Goal: Complete application form: Complete application form

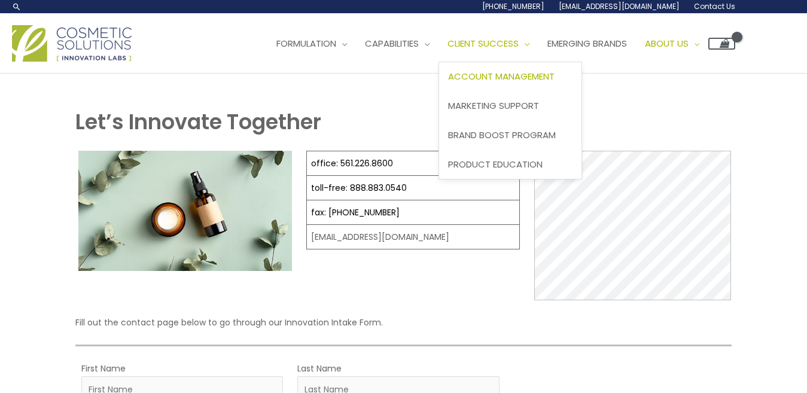
click at [508, 76] on span "Account Management" at bounding box center [501, 76] width 106 height 13
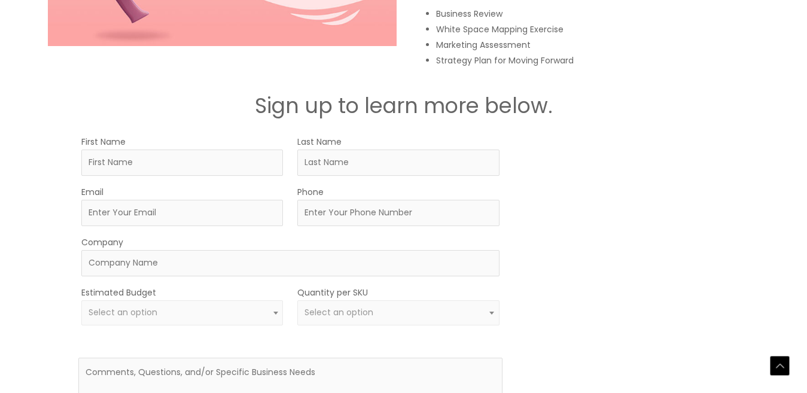
scroll to position [1855, 0]
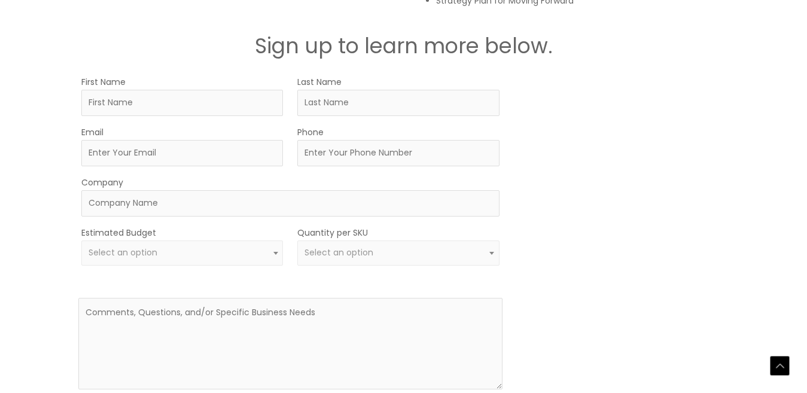
click at [491, 251] on span at bounding box center [492, 253] width 14 height 16
click at [596, 232] on div "MOQ TRIGGER STEP 2 TRIGGER" at bounding box center [623, 248] width 212 height 349
click at [162, 104] on input "First Name" at bounding box center [182, 103] width 202 height 26
type input "manel"
type input "mallek"
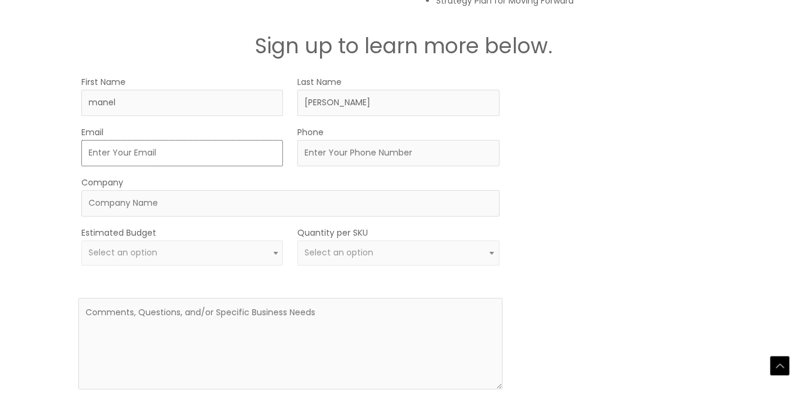
type input "mallekmanel777@gmail.com"
type input "26586686"
type input "phytodouceur"
click at [302, 154] on input "26586686" at bounding box center [398, 153] width 202 height 26
type input "21626586686"
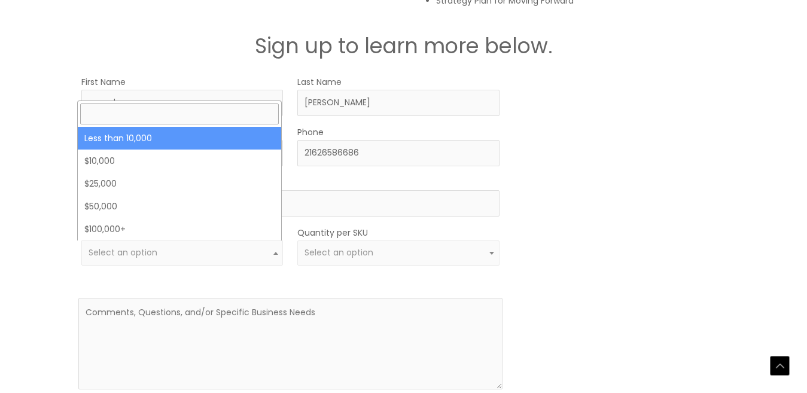
click at [271, 252] on span at bounding box center [276, 253] width 14 height 16
select select "-10000"
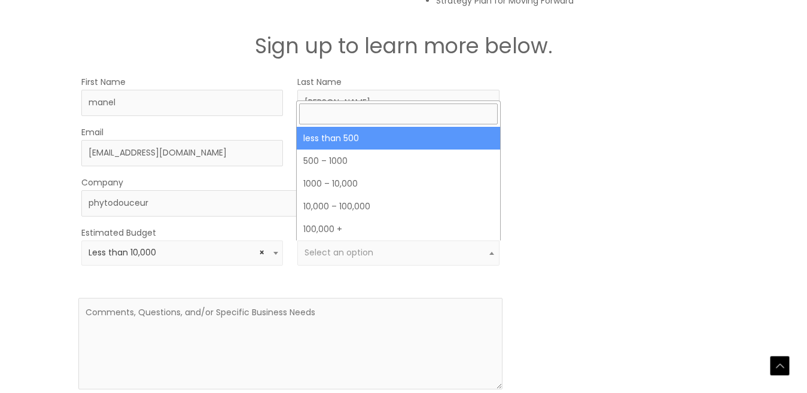
click at [492, 252] on b at bounding box center [491, 253] width 5 height 3
select select "3"
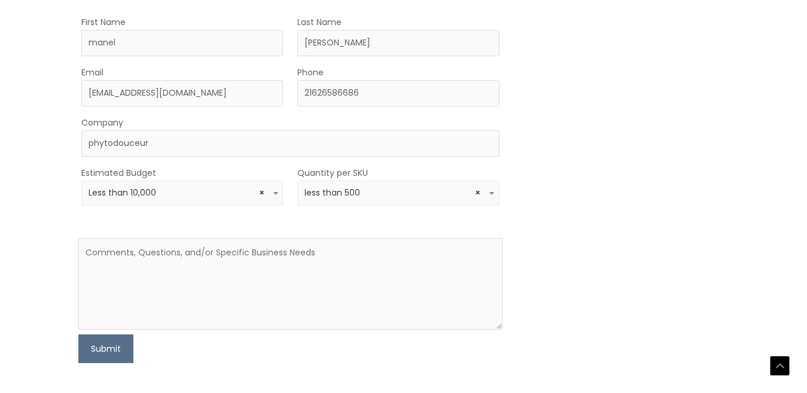
scroll to position [1974, 0]
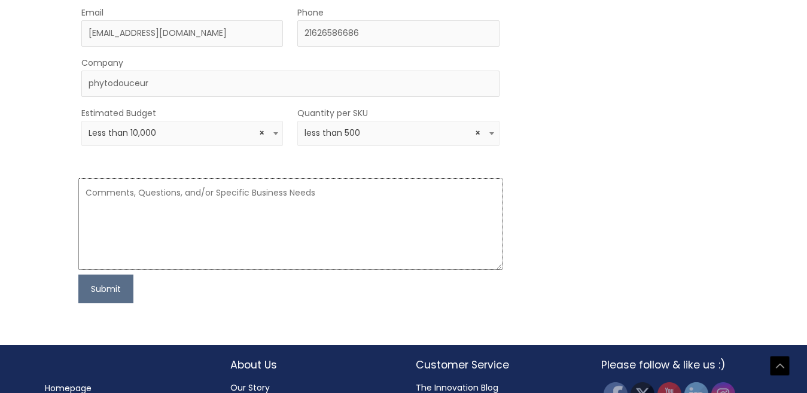
click at [124, 196] on textarea at bounding box center [290, 224] width 424 height 92
paste textarea "Hello, this is Manel Mallek, manager of the company Phyto Doux, which produces …"
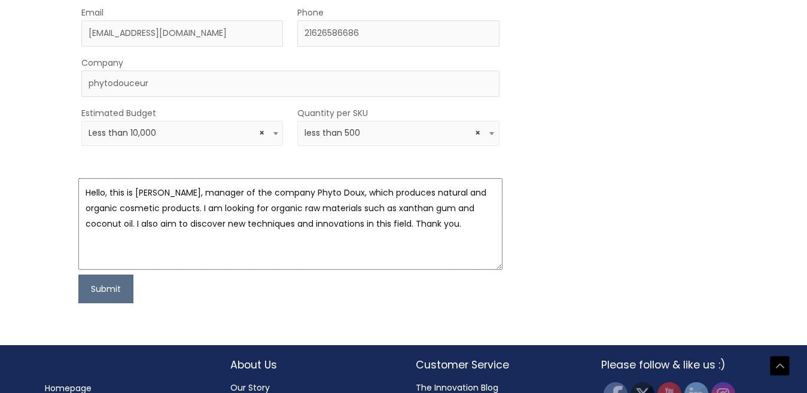
click at [344, 193] on textarea "Hello, this is Manel Mallek, manager of the company Phyto Doux, which produces …" at bounding box center [290, 224] width 424 height 92
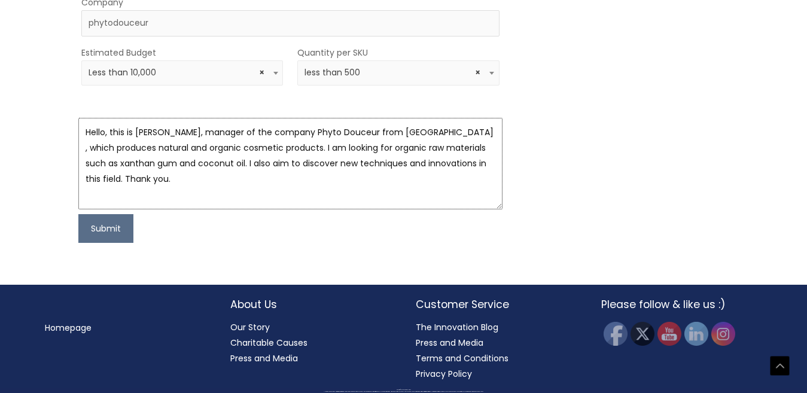
scroll to position [2035, 0]
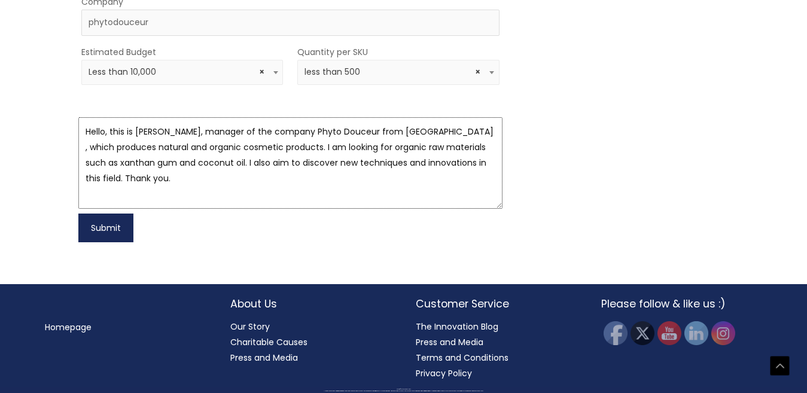
type textarea "Hello, this is Manel Mallek, manager of the company Phyto Douceur from tunisia …"
click at [95, 226] on button "Submit" at bounding box center [105, 228] width 55 height 29
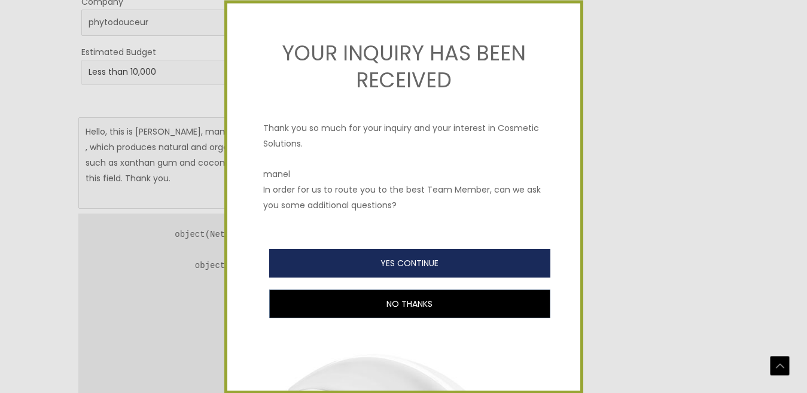
click at [399, 261] on button "YES CONTINUE" at bounding box center [409, 263] width 281 height 29
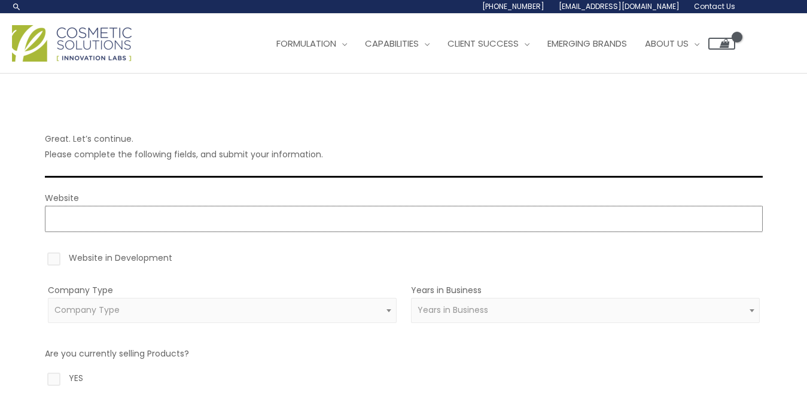
click at [143, 219] on input "Website" at bounding box center [404, 219] width 718 height 26
click at [53, 258] on label "Website in Development" at bounding box center [404, 260] width 718 height 20
click at [41, 258] on input "Website in Development" at bounding box center [37, 254] width 8 height 8
checkbox input "true"
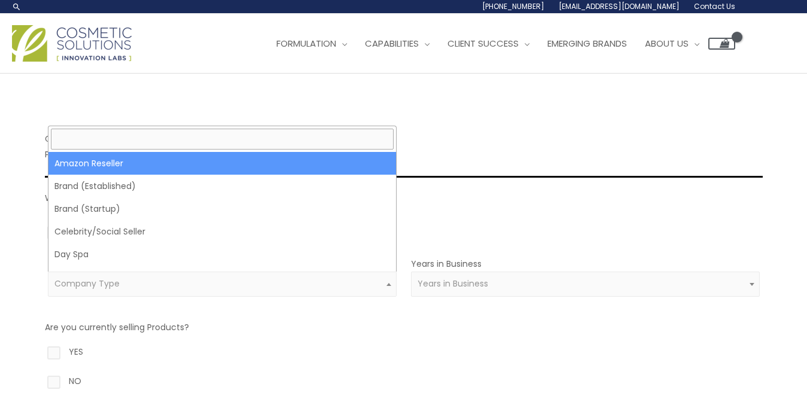
click at [386, 283] on b at bounding box center [388, 284] width 5 height 3
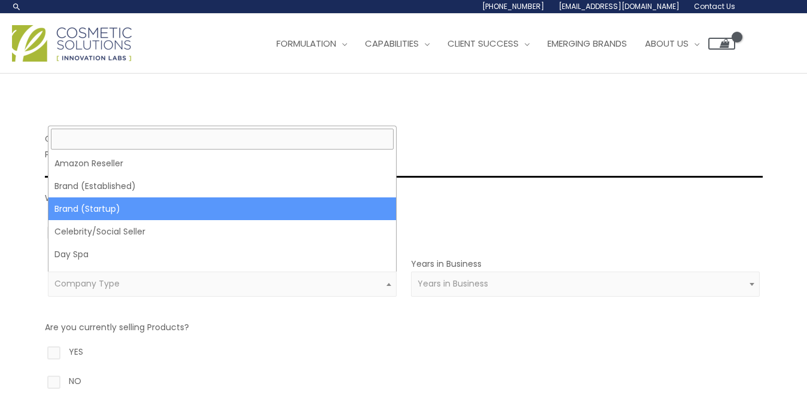
select select "39"
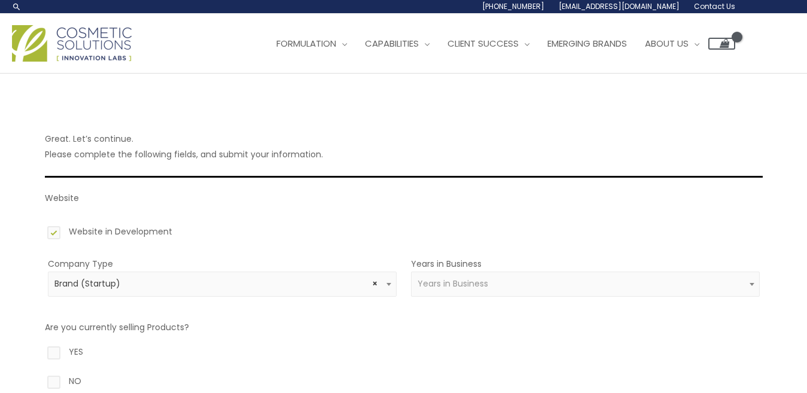
click at [751, 284] on b at bounding box center [752, 284] width 5 height 3
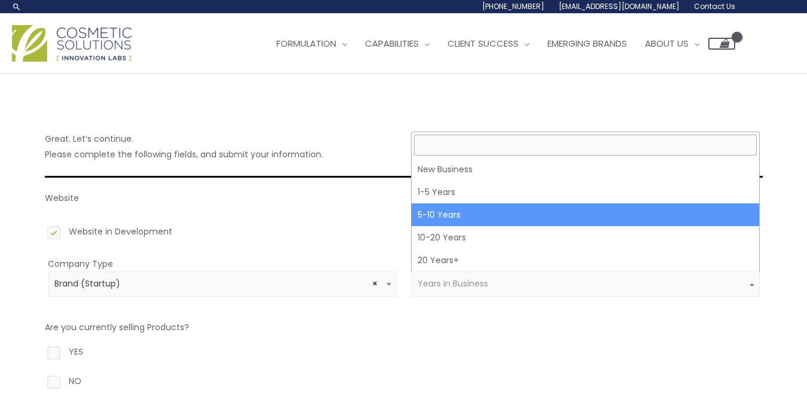
select select "3"
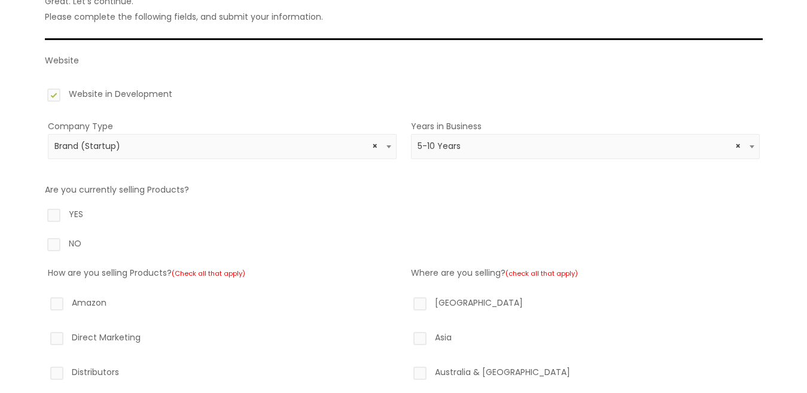
scroll to position [179, 0]
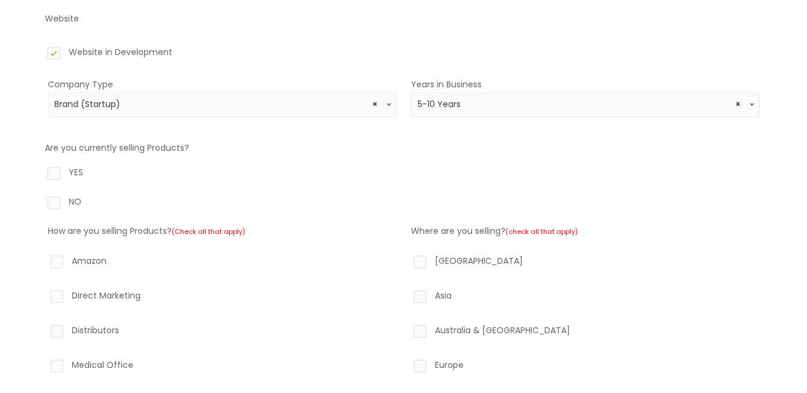
click at [54, 176] on label "YES" at bounding box center [404, 175] width 718 height 20
click at [41, 172] on input "YES" at bounding box center [37, 169] width 8 height 8
radio input "true"
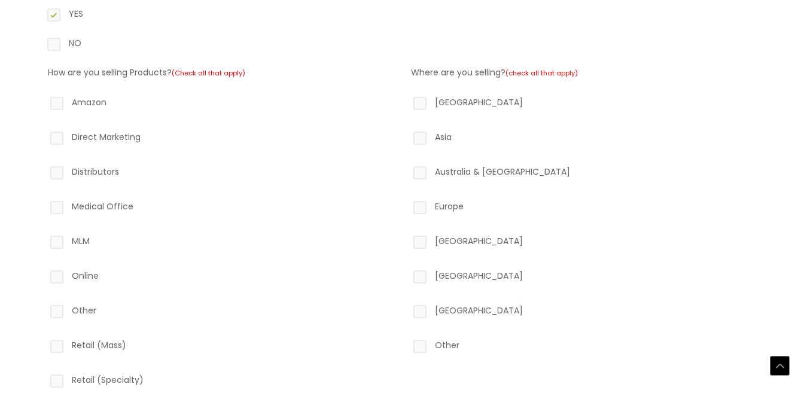
scroll to position [359, 0]
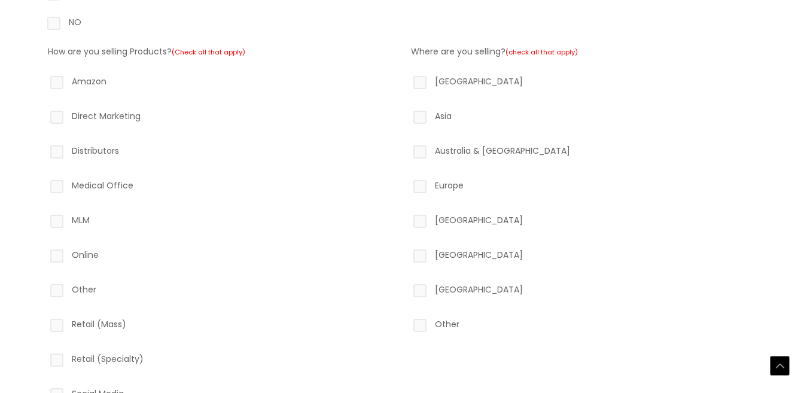
click at [59, 115] on label "Direct Marketing" at bounding box center [222, 118] width 349 height 20
click at [44, 115] on input "Direct Marketing" at bounding box center [40, 112] width 8 height 8
checkbox input "true"
click at [55, 187] on label "Medical Office" at bounding box center [222, 188] width 349 height 20
click at [44, 185] on input "Medical Office" at bounding box center [40, 182] width 8 height 8
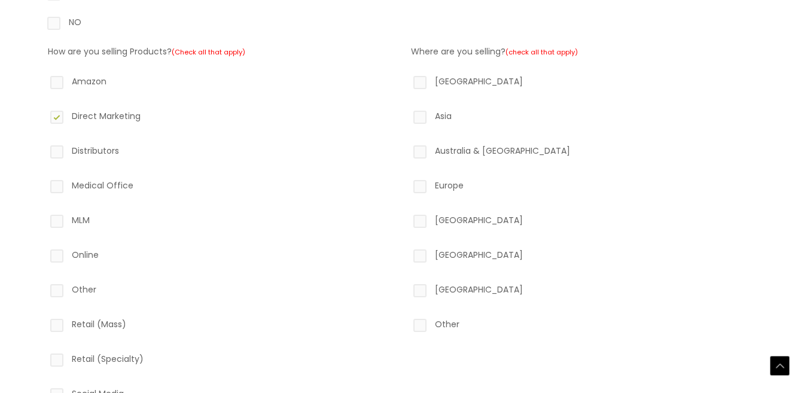
checkbox input "true"
click at [57, 253] on label "Online" at bounding box center [222, 257] width 349 height 20
click at [44, 253] on input "Online" at bounding box center [40, 251] width 8 height 8
checkbox input "true"
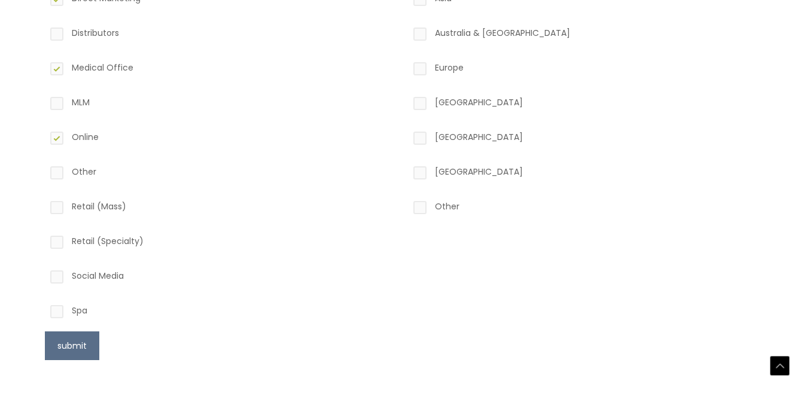
scroll to position [479, 0]
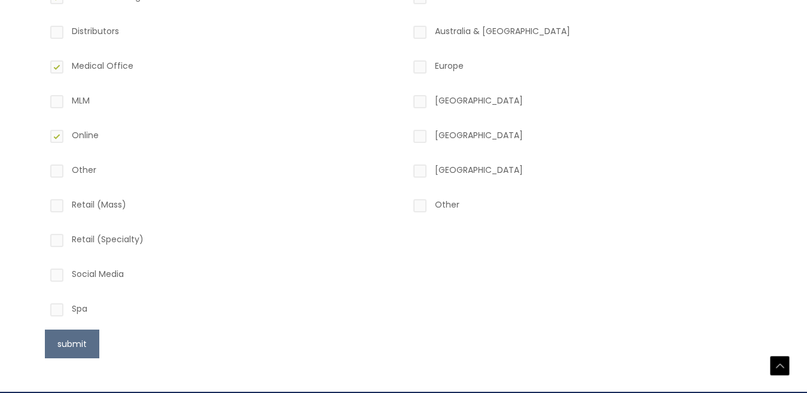
click at [57, 276] on label "Social Media" at bounding box center [222, 276] width 349 height 20
click at [44, 274] on input "Social Media" at bounding box center [40, 270] width 8 height 8
checkbox input "true"
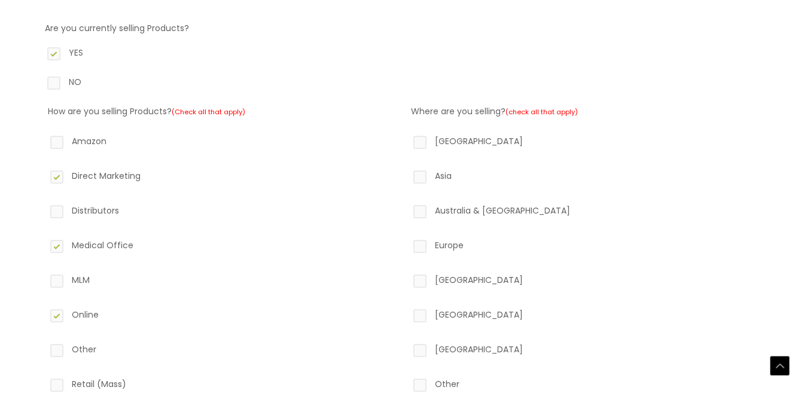
scroll to position [359, 0]
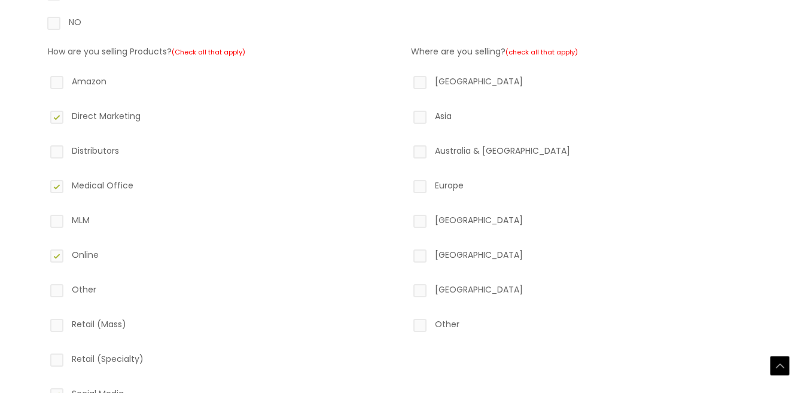
click at [421, 328] on label "Other" at bounding box center [585, 326] width 349 height 20
click at [407, 324] on input "Other" at bounding box center [403, 320] width 8 height 8
checkbox input "true"
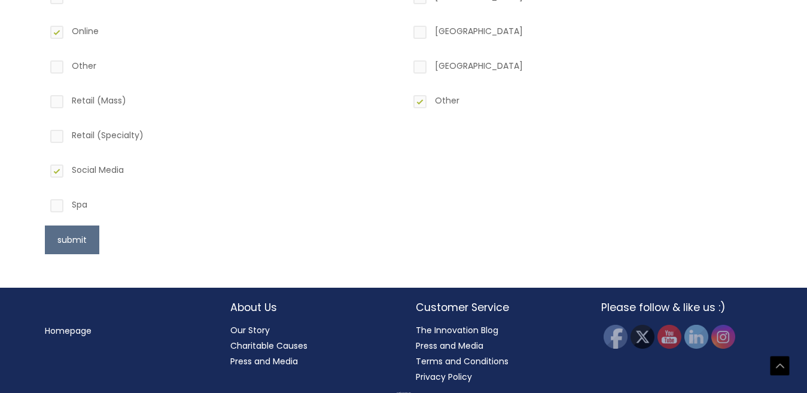
scroll to position [586, 0]
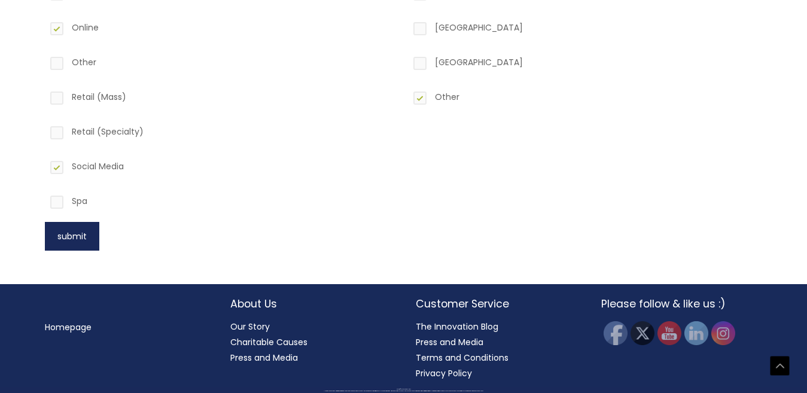
click at [77, 239] on button "submit" at bounding box center [72, 236] width 54 height 29
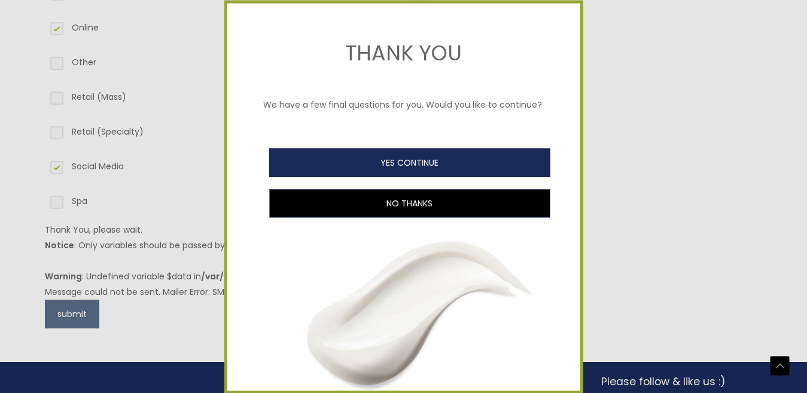
click at [376, 176] on button "YES CONTINUE" at bounding box center [409, 162] width 281 height 29
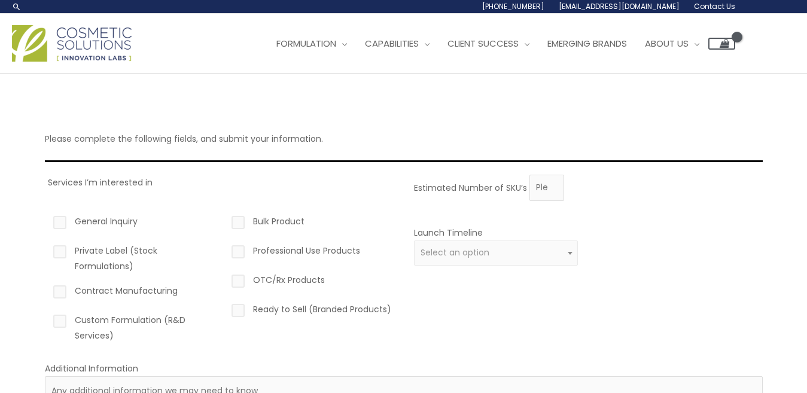
click at [59, 254] on label "Private Label (Stock Formulations)" at bounding box center [133, 258] width 165 height 31
click at [47, 251] on input "Private Label (Stock Formulations)" at bounding box center [43, 247] width 8 height 8
checkbox input "true"
click at [65, 292] on label "Contract Manufacturing" at bounding box center [133, 293] width 165 height 20
click at [47, 291] on input "Contract Manufacturing" at bounding box center [43, 287] width 8 height 8
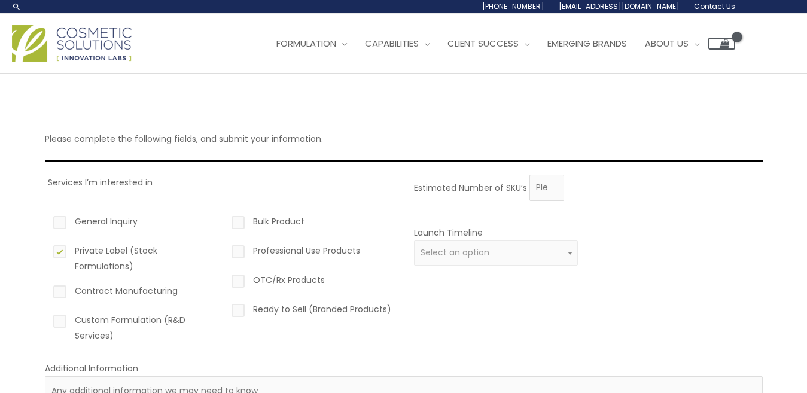
checkbox input "true"
click at [60, 324] on label "Custom Formulation (R&D Services)" at bounding box center [133, 327] width 165 height 31
click at [47, 320] on input "Custom Formulation (R&D Services)" at bounding box center [43, 316] width 8 height 8
checkbox input "true"
click at [238, 249] on label "Professional Use Products" at bounding box center [311, 253] width 165 height 20
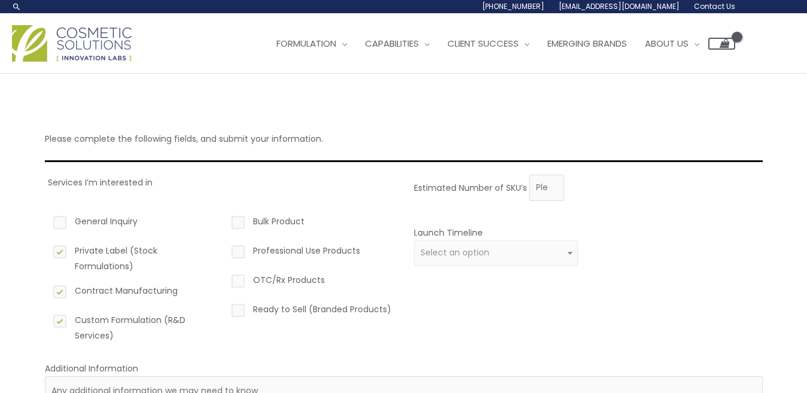
click at [225, 249] on input "Professional Use Products" at bounding box center [221, 247] width 8 height 8
checkbox input "true"
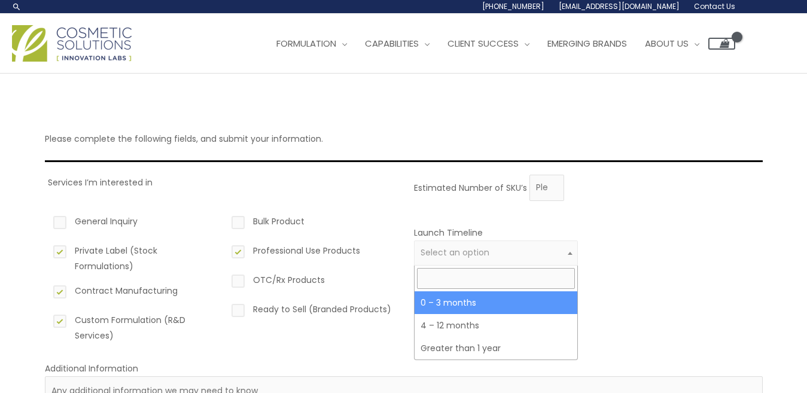
click at [568, 253] on b at bounding box center [570, 253] width 5 height 3
click at [482, 233] on div "Launch Timeline 0 – 3 months 4 – 12 months Greater than 1 year Select an option" at bounding box center [496, 252] width 165 height 55
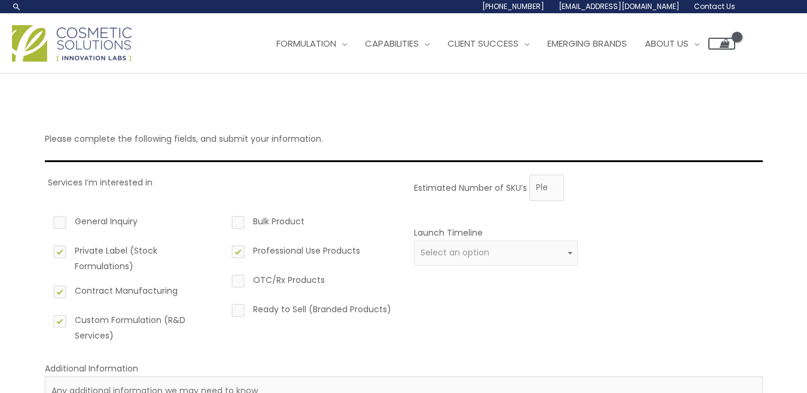
click at [480, 232] on label "Launch Timeline" at bounding box center [448, 233] width 69 height 12
click at [415, 240] on select "0 – 3 months 4 – 12 months Greater than 1 year" at bounding box center [414, 240] width 1 height 1
click at [480, 231] on label "Launch Timeline" at bounding box center [448, 233] width 69 height 12
click at [415, 240] on select "0 – 3 months 4 – 12 months Greater than 1 year" at bounding box center [414, 240] width 1 height 1
click at [480, 231] on label "Launch Timeline" at bounding box center [448, 233] width 69 height 12
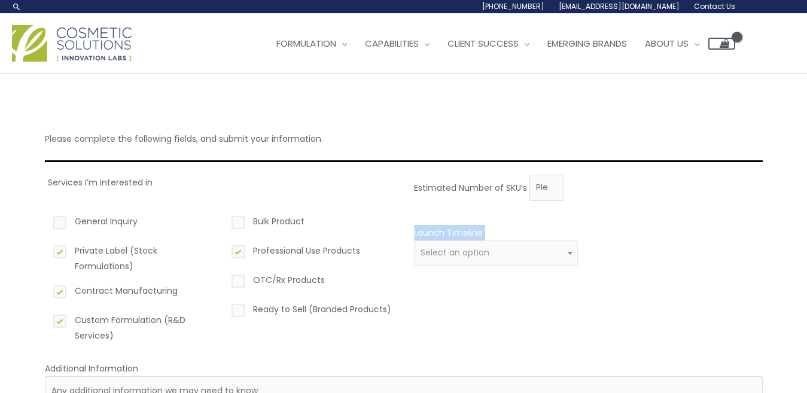
click at [415, 240] on select "0 – 3 months 4 – 12 months Greater than 1 year" at bounding box center [414, 240] width 1 height 1
copy div "Launch Timeline"
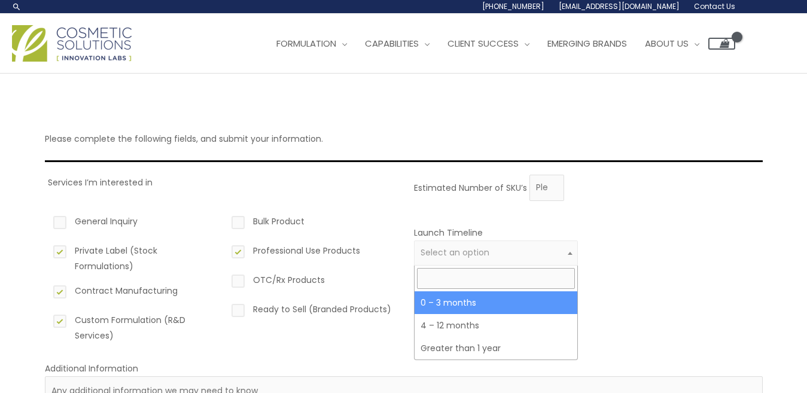
click at [567, 252] on span at bounding box center [570, 253] width 14 height 16
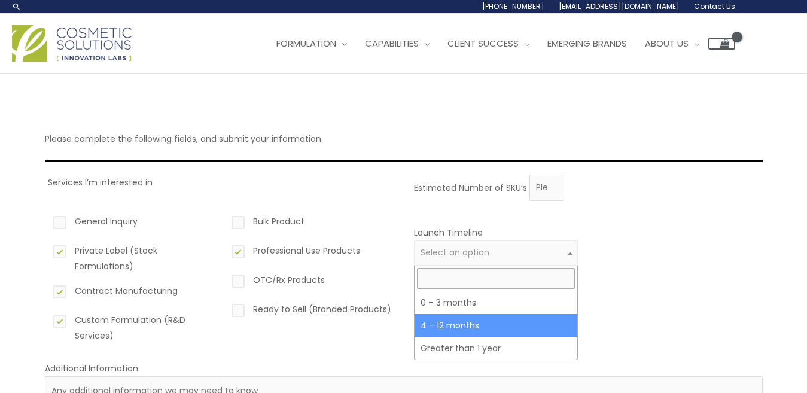
select select "3"
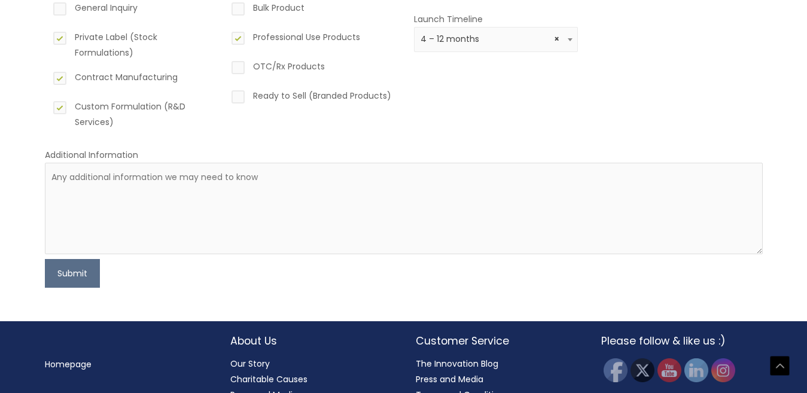
scroll to position [239, 0]
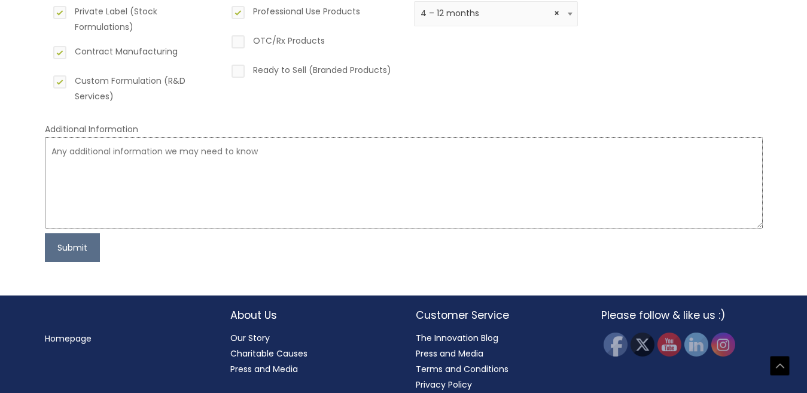
click at [124, 151] on textarea at bounding box center [404, 183] width 718 height 92
paste textarea "I am in the process of certifying Cosmos Bio finished products, so I am looking…"
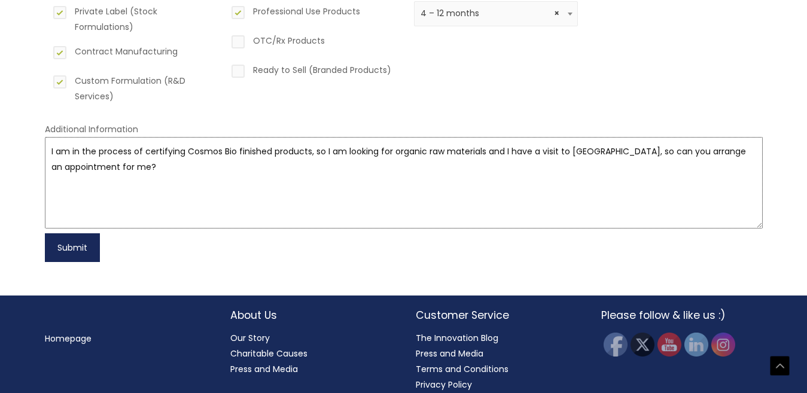
type textarea "I am in the process of certifying Cosmos Bio finished products, so I am looking…"
click at [83, 244] on button "Submit" at bounding box center [72, 247] width 55 height 29
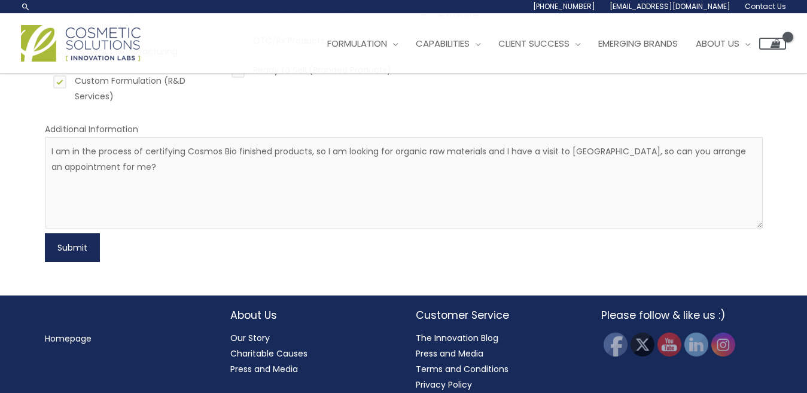
scroll to position [174, 0]
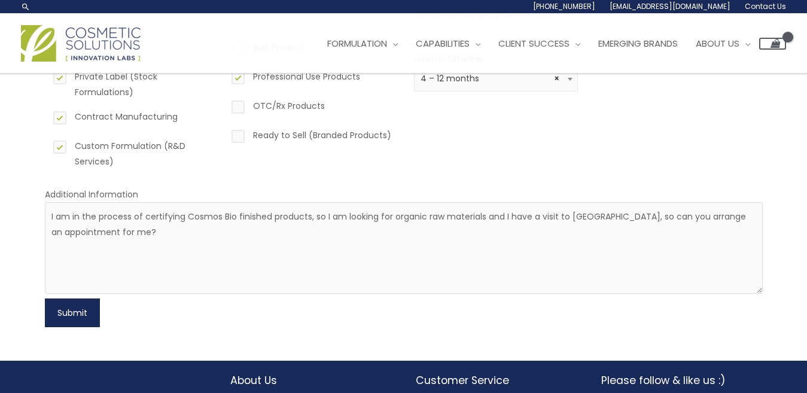
click at [78, 313] on button "Submit" at bounding box center [72, 313] width 55 height 29
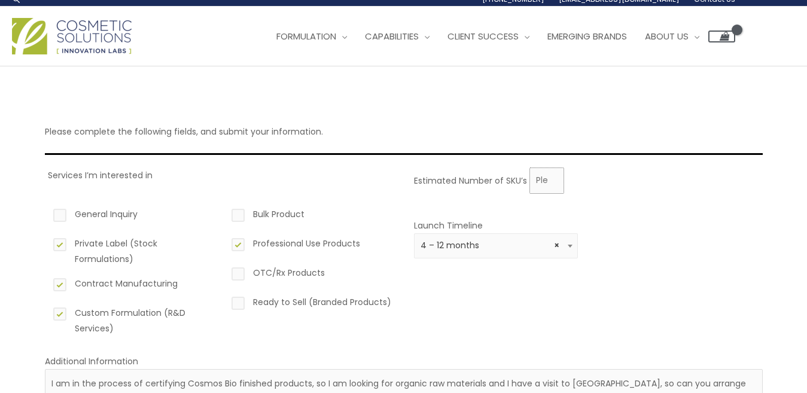
scroll to position [0, 0]
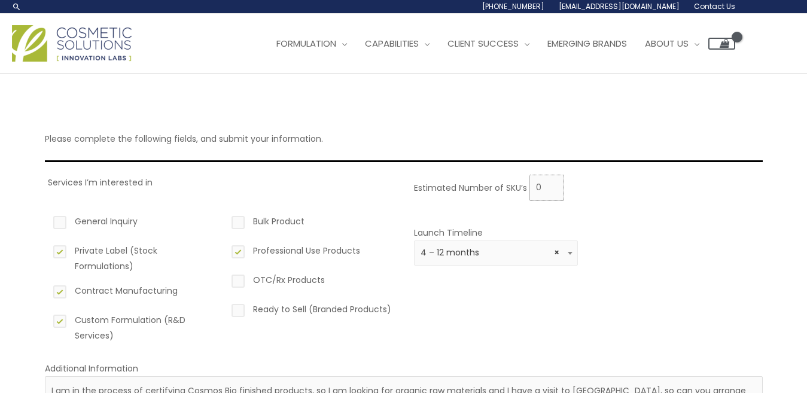
click at [551, 190] on input "0" at bounding box center [546, 188] width 35 height 26
drag, startPoint x: 526, startPoint y: 185, endPoint x: 506, endPoint y: 188, distance: 20.5
click at [506, 188] on div "Estimated Number of SKU’s 0" at bounding box center [585, 188] width 343 height 26
drag, startPoint x: 506, startPoint y: 188, endPoint x: 492, endPoint y: 209, distance: 24.7
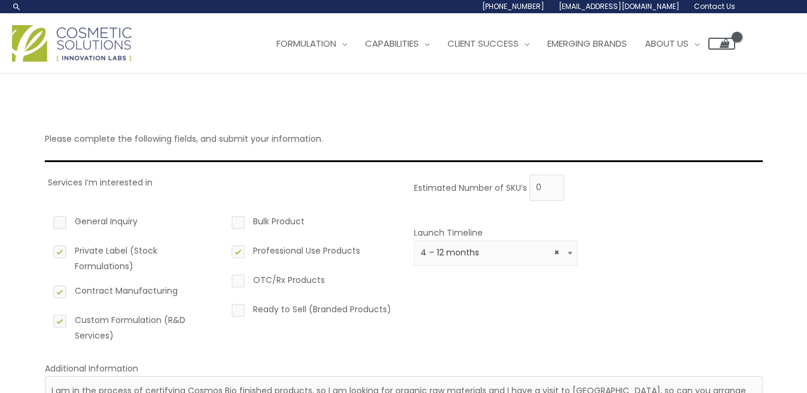
click at [492, 209] on div "Estimated Number of SKU’s 0 Launch Timeline 0 – 3 months 4 – 12 months Greater …" at bounding box center [585, 264] width 349 height 178
drag, startPoint x: 523, startPoint y: 186, endPoint x: 406, endPoint y: 190, distance: 117.9
click at [406, 190] on div "Services I’m interested in General Inquiry Private Label (Stock Formulations) C…" at bounding box center [404, 264] width 718 height 178
copy label "Estimated Number of SKU’"
click at [550, 192] on input "0" at bounding box center [546, 188] width 35 height 26
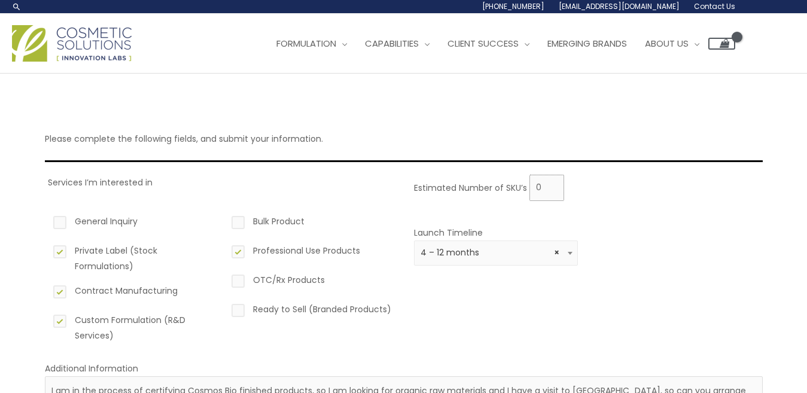
click at [550, 192] on input "0" at bounding box center [546, 188] width 35 height 26
click at [551, 190] on input "0" at bounding box center [546, 188] width 35 height 26
click at [551, 182] on input "1" at bounding box center [546, 188] width 35 height 26
click at [551, 182] on input "2" at bounding box center [546, 188] width 35 height 26
click at [551, 182] on input "3" at bounding box center [546, 188] width 35 height 26
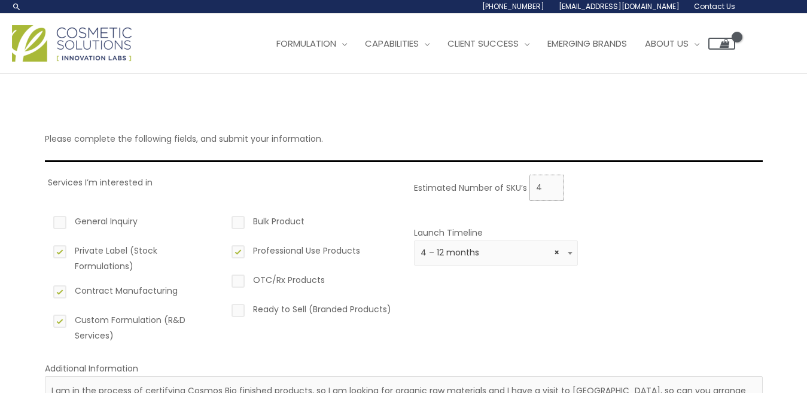
click at [551, 182] on input "4" at bounding box center [546, 188] width 35 height 26
click at [551, 182] on input "5" at bounding box center [546, 188] width 35 height 26
click at [551, 182] on input "6" at bounding box center [546, 188] width 35 height 26
click at [551, 182] on input "7" at bounding box center [546, 188] width 35 height 26
click at [551, 182] on input "8" at bounding box center [546, 188] width 35 height 26
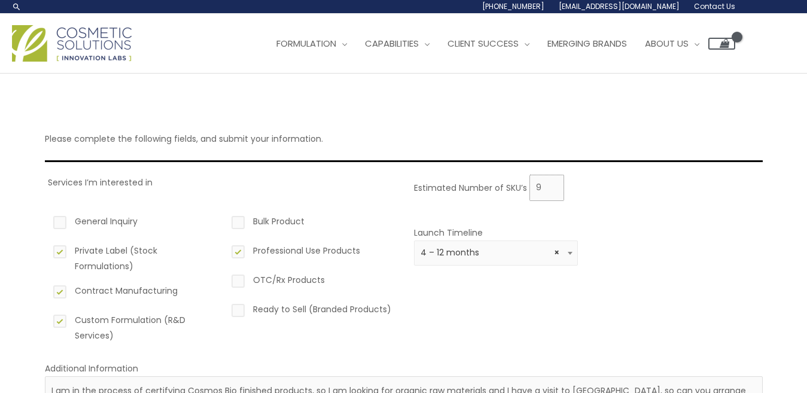
click at [551, 182] on input "9" at bounding box center [546, 188] width 35 height 26
click at [551, 182] on input "10" at bounding box center [546, 188] width 35 height 26
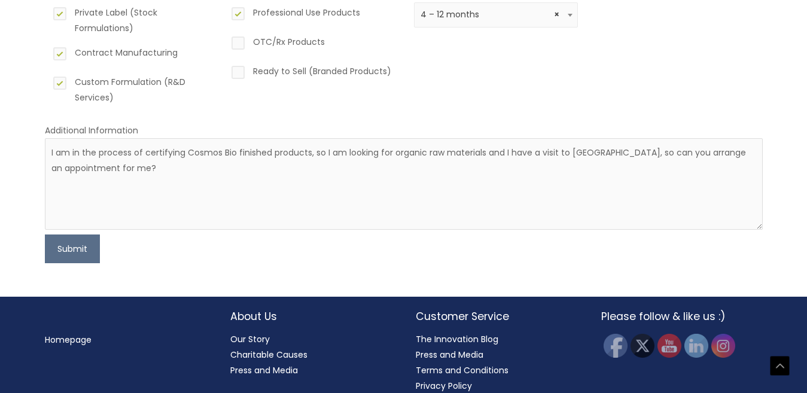
scroll to position [251, 0]
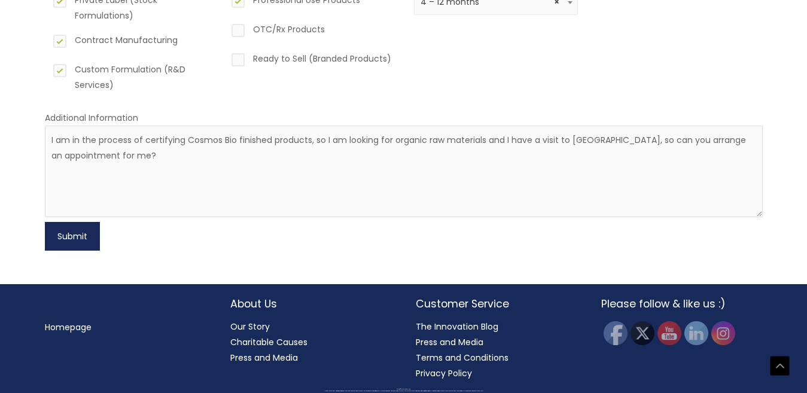
click at [72, 240] on button "Submit" at bounding box center [72, 236] width 55 height 29
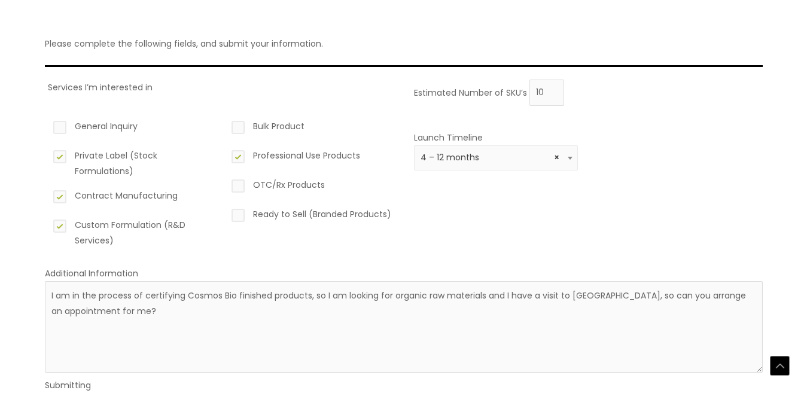
scroll to position [266, 0]
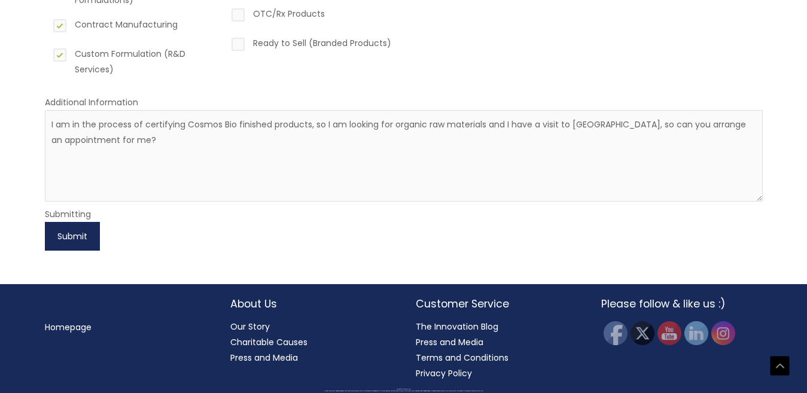
click at [71, 236] on button "Submit" at bounding box center [72, 236] width 55 height 29
click at [70, 232] on button "Submit" at bounding box center [72, 236] width 55 height 29
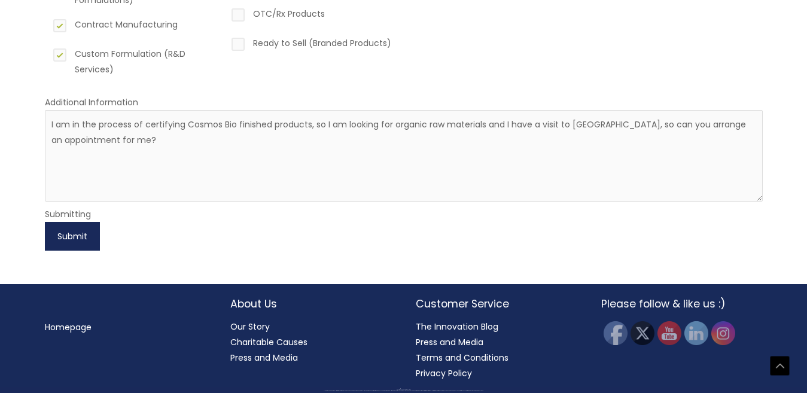
click at [68, 232] on button "Submit" at bounding box center [72, 236] width 55 height 29
click at [68, 233] on button "Submit" at bounding box center [72, 236] width 55 height 29
click at [68, 232] on button "Submit" at bounding box center [72, 236] width 55 height 29
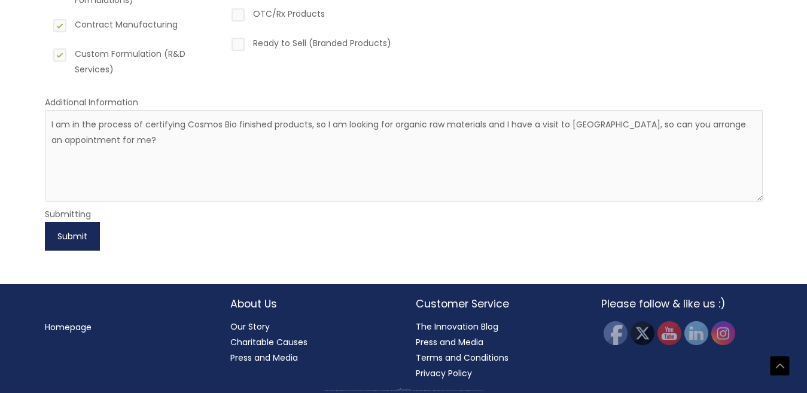
click at [68, 232] on button "Submit" at bounding box center [72, 236] width 55 height 29
click at [62, 235] on button "Submit" at bounding box center [72, 236] width 55 height 29
click at [134, 212] on div "Submitting" at bounding box center [404, 214] width 718 height 16
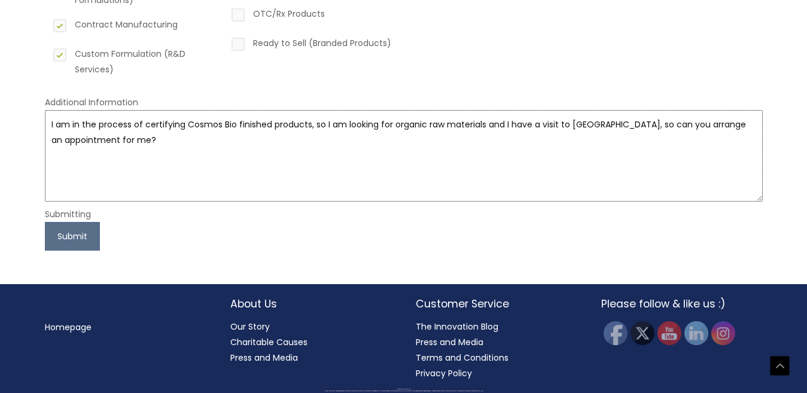
click at [118, 187] on textarea "I am in the process of certifying Cosmos Bio finished products, so I am looking…" at bounding box center [404, 156] width 718 height 92
click at [71, 229] on button "Submit" at bounding box center [72, 236] width 55 height 29
click at [85, 233] on button "Submit" at bounding box center [72, 236] width 55 height 29
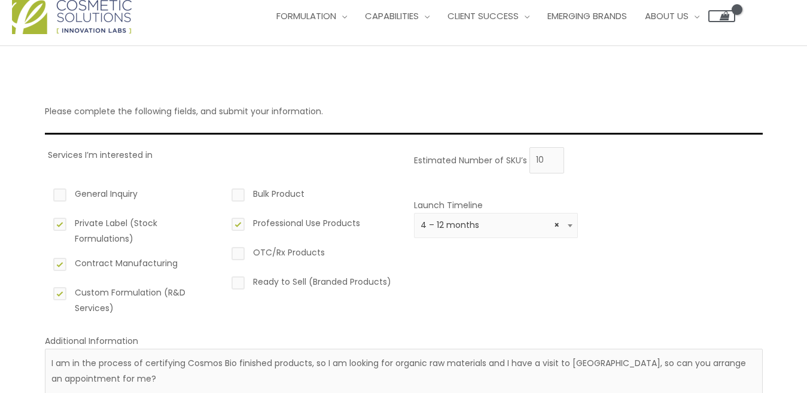
scroll to position [0, 0]
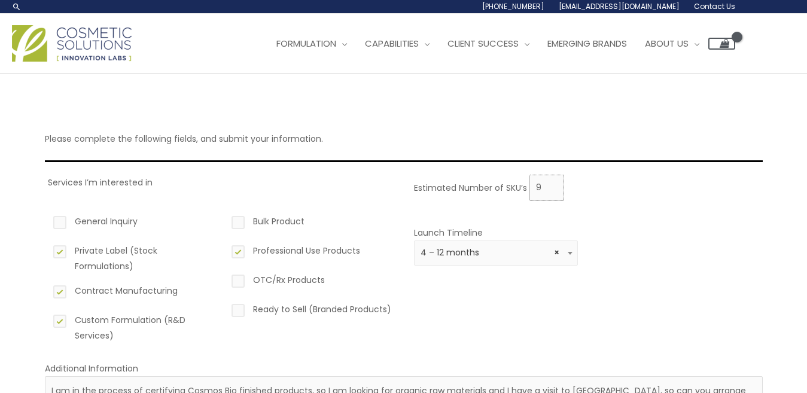
click at [552, 192] on input "9" at bounding box center [546, 188] width 35 height 26
click at [552, 192] on input "8" at bounding box center [546, 188] width 35 height 26
click at [552, 192] on input "7" at bounding box center [546, 188] width 35 height 26
type input "6"
click at [552, 192] on input "6" at bounding box center [546, 188] width 35 height 26
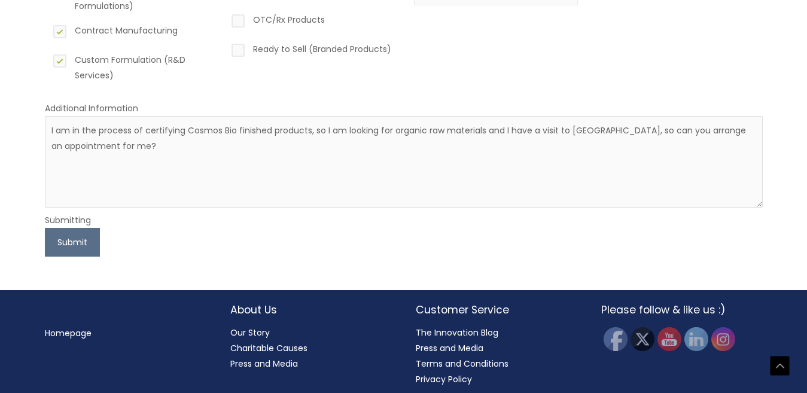
scroll to position [266, 0]
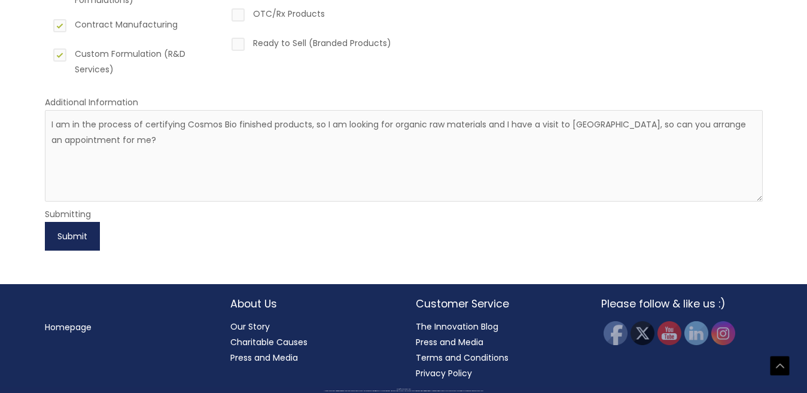
click at [95, 228] on button "Submit" at bounding box center [72, 236] width 55 height 29
click at [80, 230] on button "Submit" at bounding box center [72, 236] width 55 height 29
click at [120, 127] on textarea "I am in the process of certifying Cosmos Bio finished products, so I am looking…" at bounding box center [404, 156] width 718 height 92
drag, startPoint x: 120, startPoint y: 127, endPoint x: 109, endPoint y: 160, distance: 34.8
click at [109, 160] on textarea "I am in the process of certifying Cosmos Bio finished products, so I am looking…" at bounding box center [404, 156] width 718 height 92
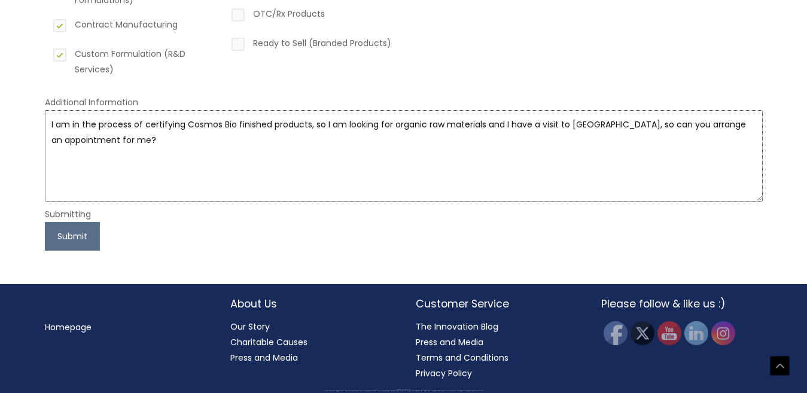
click at [89, 127] on textarea "I am in the process of certifying Cosmos Bio finished products, so I am looking…" at bounding box center [404, 156] width 718 height 92
drag, startPoint x: 89, startPoint y: 127, endPoint x: 89, endPoint y: 165, distance: 38.3
click at [89, 165] on textarea "I am in the process of certifying Cosmos Bio finished products, so I am looking…" at bounding box center [404, 156] width 718 height 92
click at [74, 238] on button "Submit" at bounding box center [72, 236] width 55 height 29
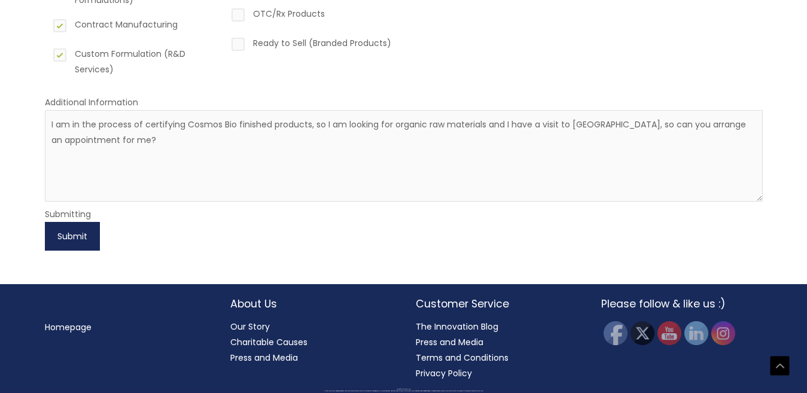
click at [74, 238] on button "Submit" at bounding box center [72, 236] width 55 height 29
click at [73, 238] on button "Submit" at bounding box center [72, 236] width 55 height 29
click at [67, 227] on button "Submit" at bounding box center [72, 236] width 55 height 29
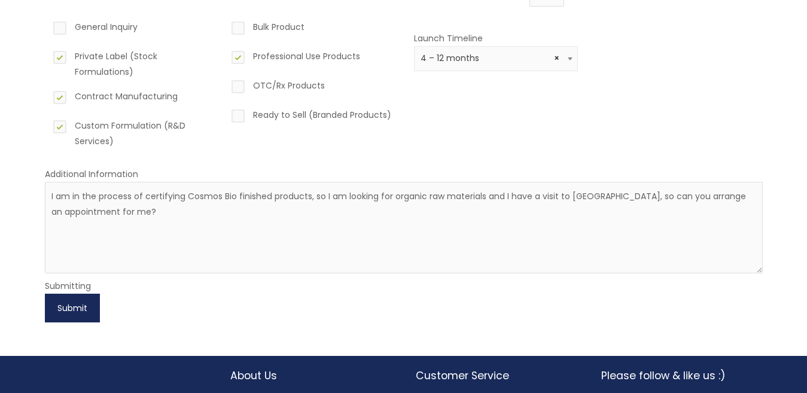
scroll to position [0, 0]
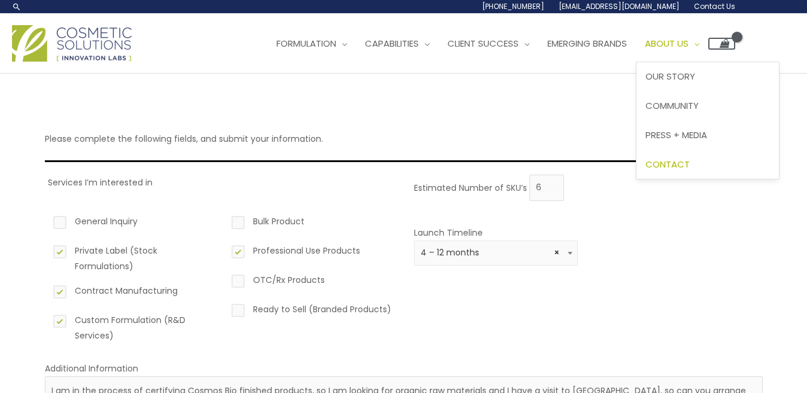
click at [690, 162] on span "Contact" at bounding box center [668, 164] width 44 height 13
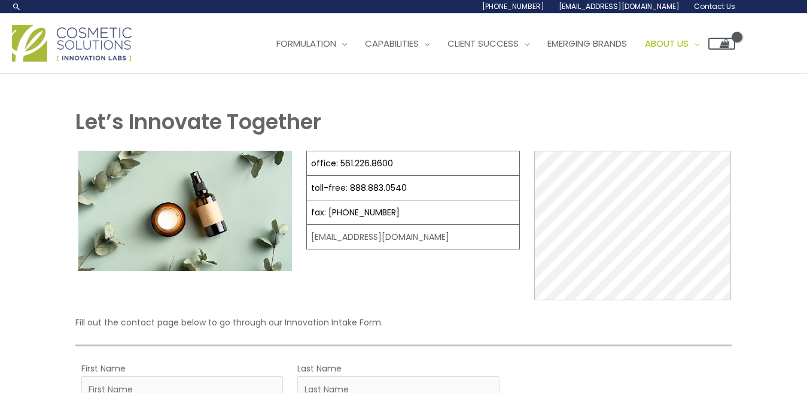
click at [713, 4] on span "Contact Us" at bounding box center [714, 6] width 41 height 10
